Goal: Transaction & Acquisition: Purchase product/service

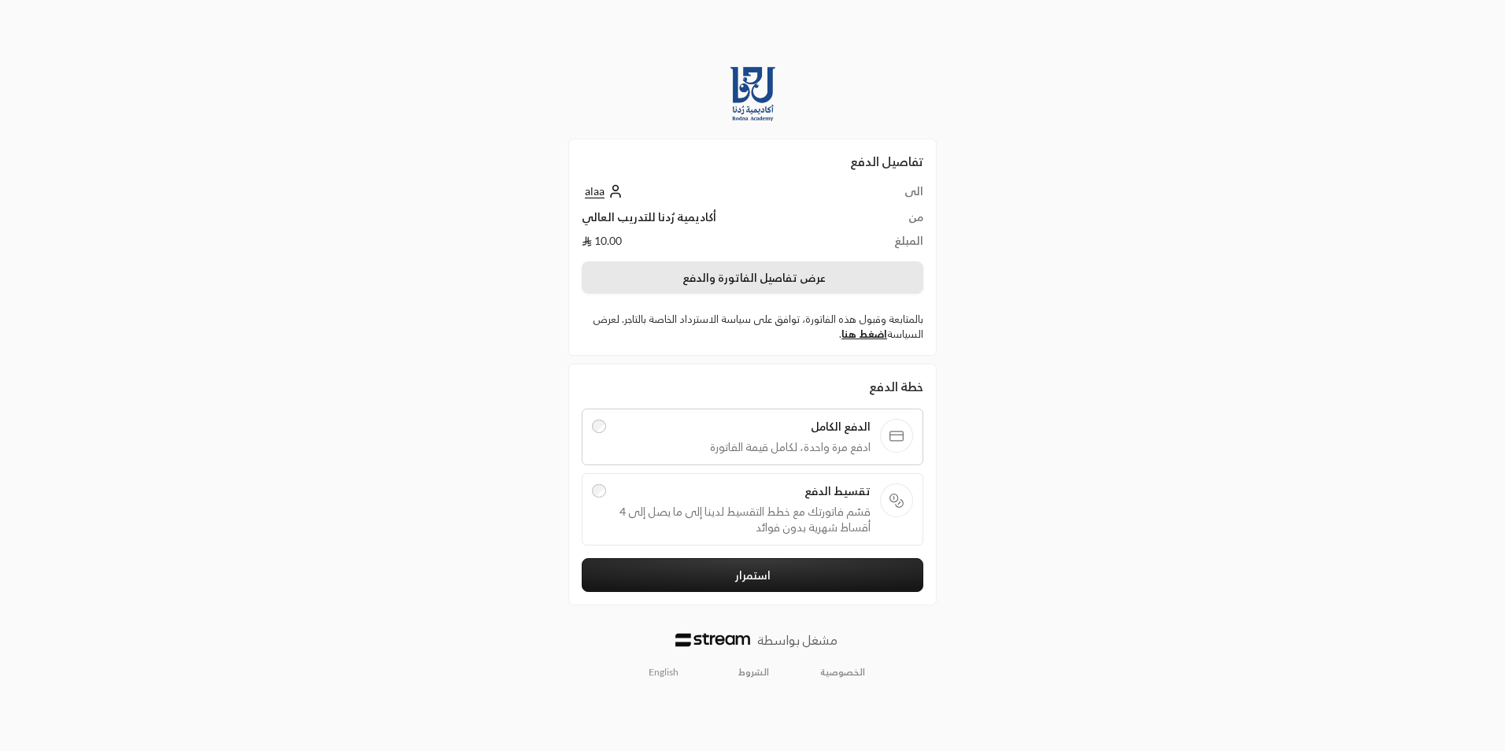
click at [865, 279] on button "عرض تفاصيل الفاتورة والدفع" at bounding box center [753, 277] width 342 height 33
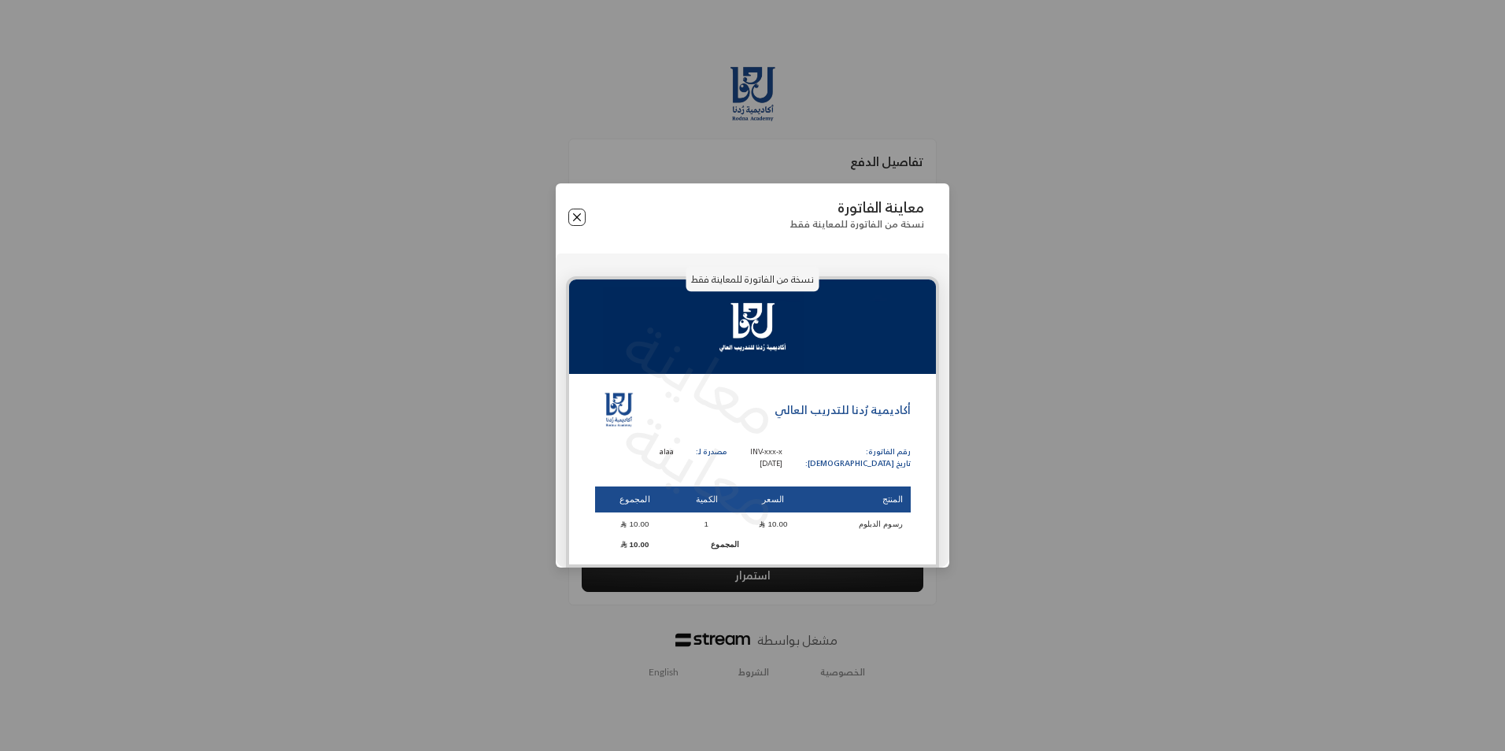
click at [573, 220] on button "Close" at bounding box center [576, 217] width 17 height 17
